Goal: Transaction & Acquisition: Purchase product/service

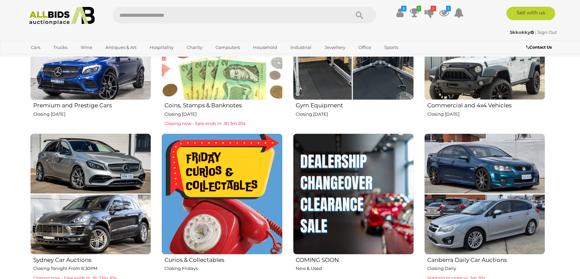
scroll to position [448, 0]
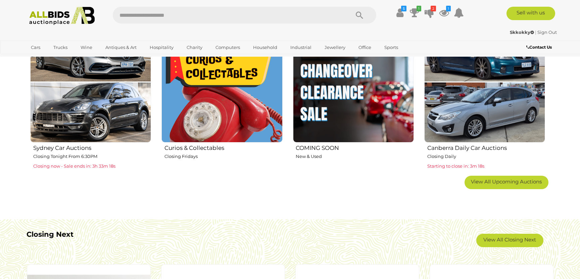
click at [515, 180] on span "View All Upcoming Auctions" at bounding box center [507, 182] width 71 height 6
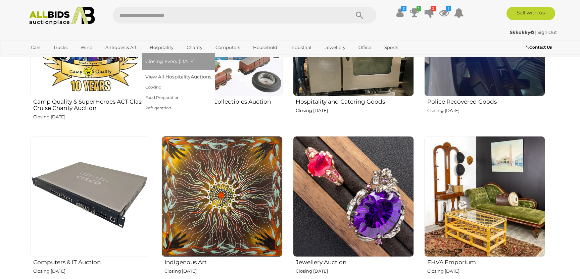
scroll to position [671, 0]
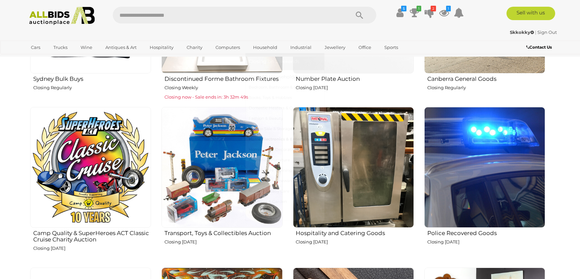
click at [265, 139] on link "Home Electronics & Entertainment" at bounding box center [285, 139] width 72 height 10
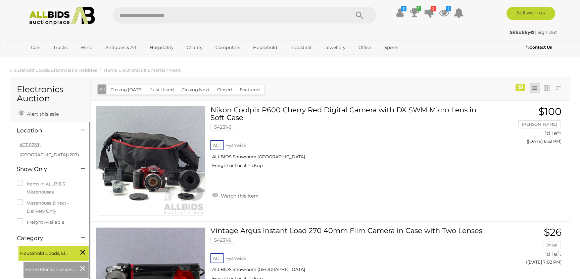
click at [32, 144] on link "ACT (1259)" at bounding box center [29, 144] width 21 height 5
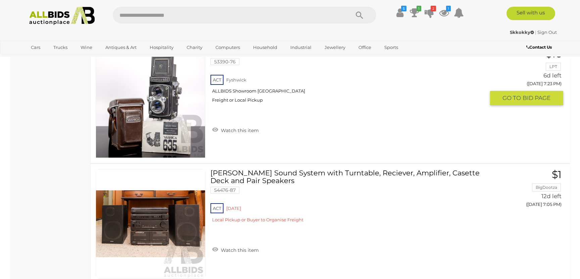
scroll to position [895, 0]
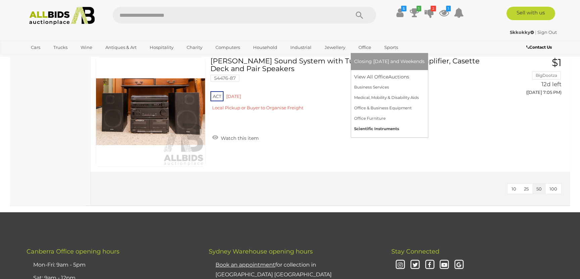
click at [369, 128] on link "Scientific Instruments" at bounding box center [389, 129] width 71 height 10
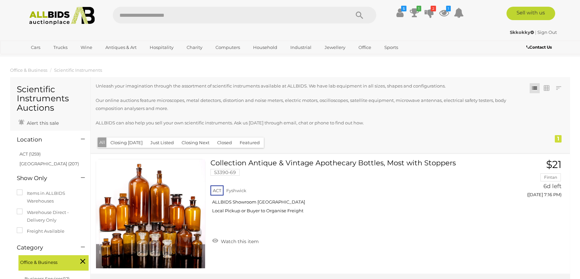
click at [33, 153] on link "ACT (1259)" at bounding box center [29, 153] width 21 height 5
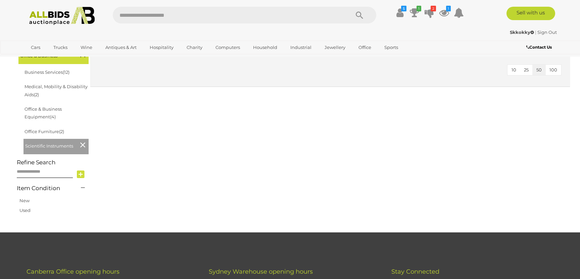
scroll to position [224, 0]
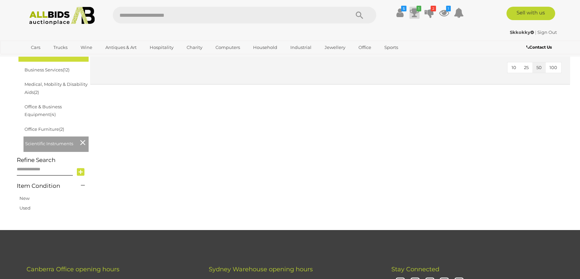
click at [417, 10] on icon "1" at bounding box center [419, 9] width 5 height 6
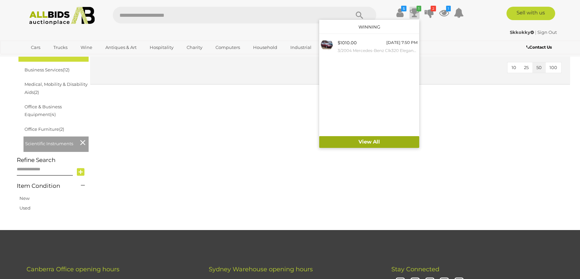
click at [368, 141] on link "View All" at bounding box center [369, 142] width 100 height 12
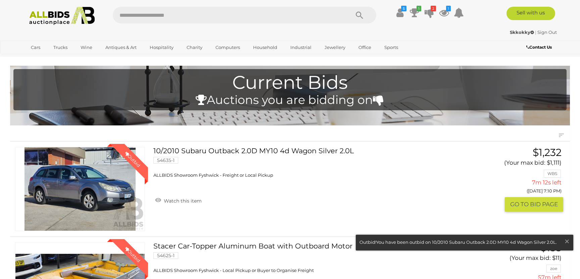
click at [225, 149] on link "10/2010 Subaru Outback 2.0D MY10 4d Wagon Silver 2.0L 54635-1 ALLBIDS Showroom …" at bounding box center [315, 163] width 313 height 32
